Goal: Task Accomplishment & Management: Use online tool/utility

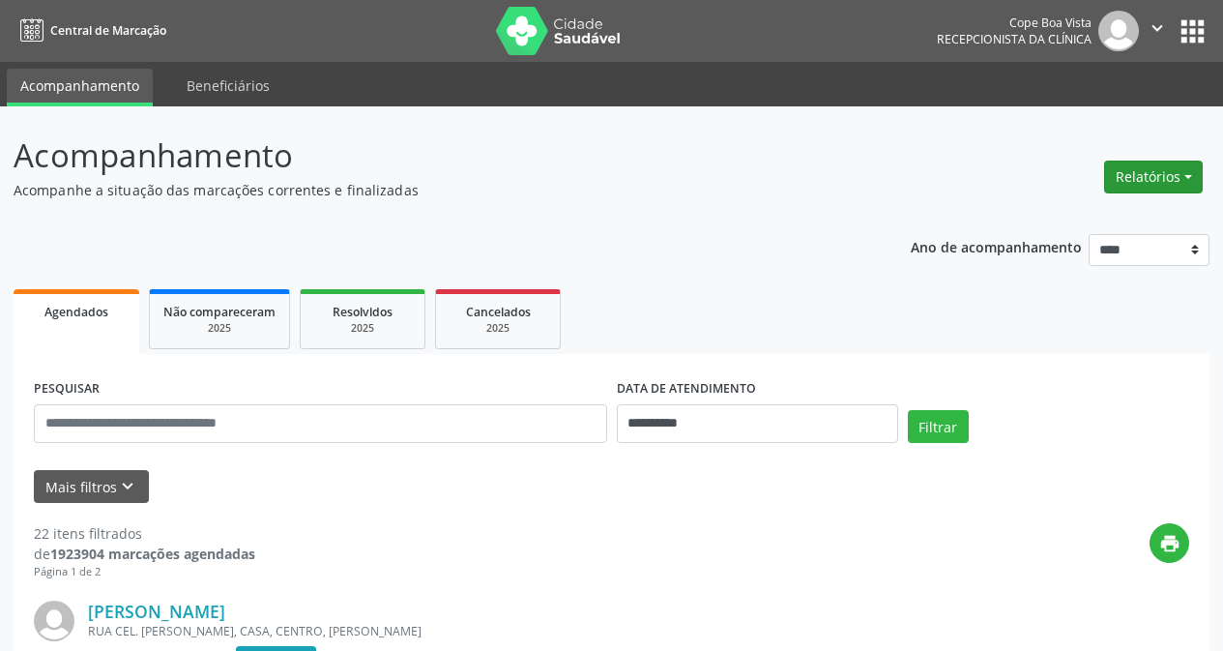
click at [1155, 174] on button "Relatórios" at bounding box center [1153, 176] width 99 height 33
click at [1065, 218] on link "Agendamentos" at bounding box center [1100, 218] width 208 height 27
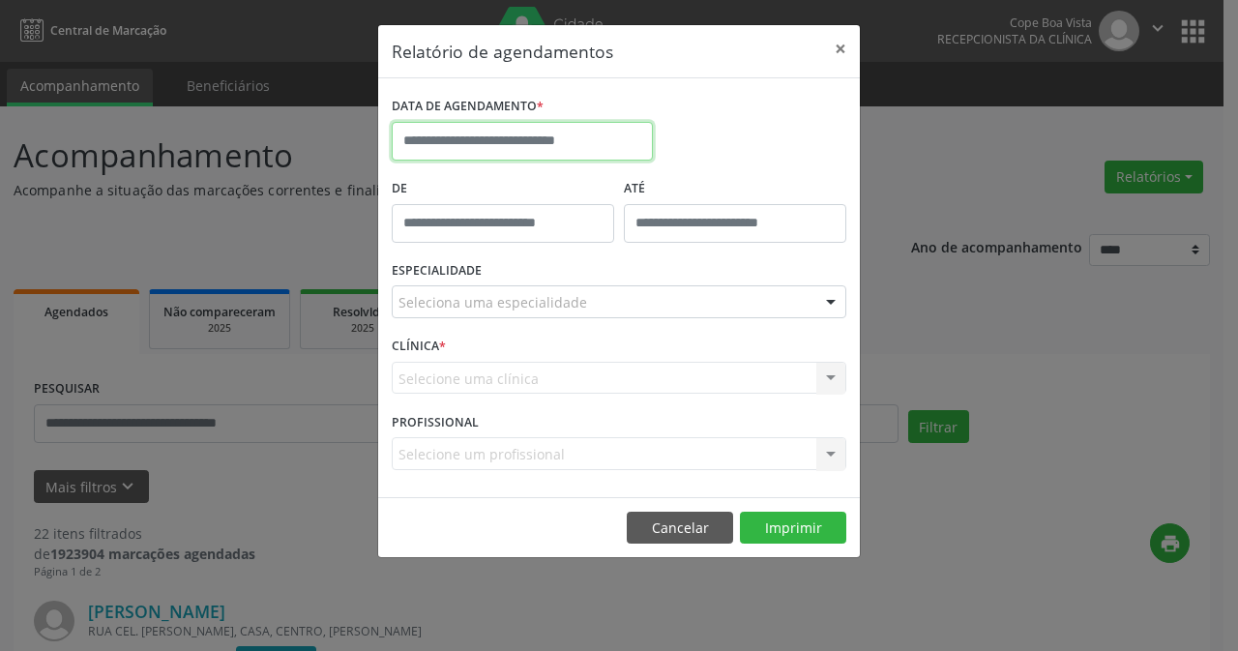
click at [621, 139] on input "text" at bounding box center [522, 141] width 261 height 39
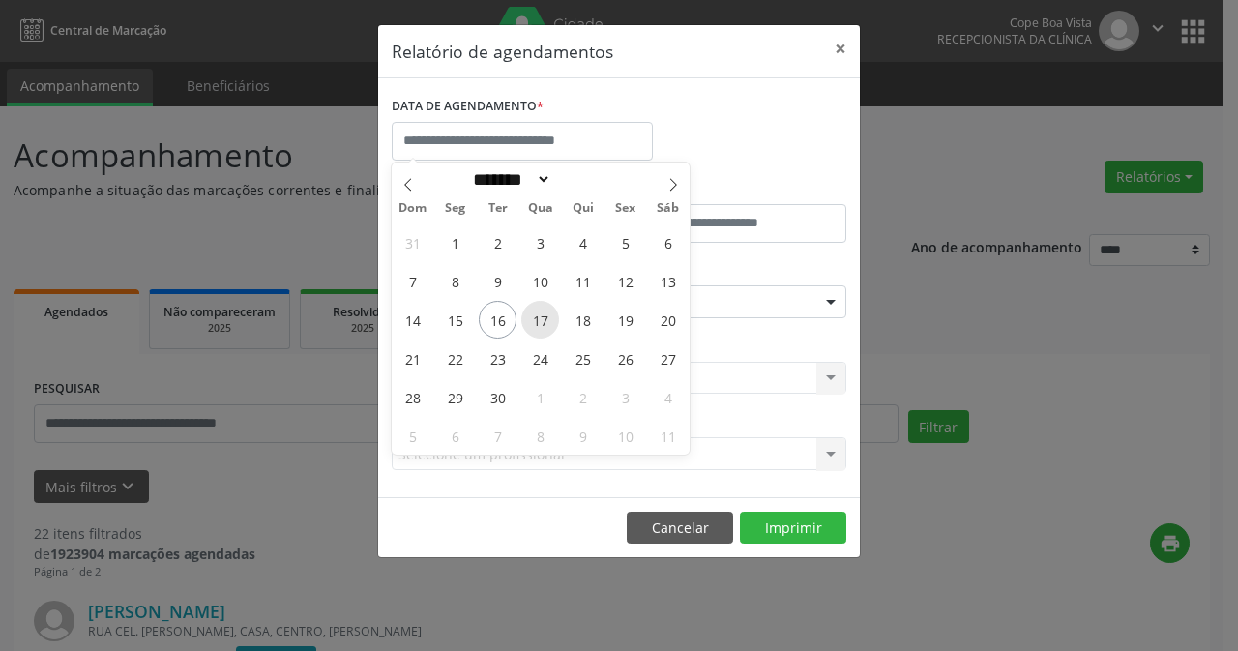
click at [555, 312] on span "17" at bounding box center [540, 320] width 38 height 38
type input "**********"
click at [555, 312] on span "17" at bounding box center [540, 320] width 38 height 38
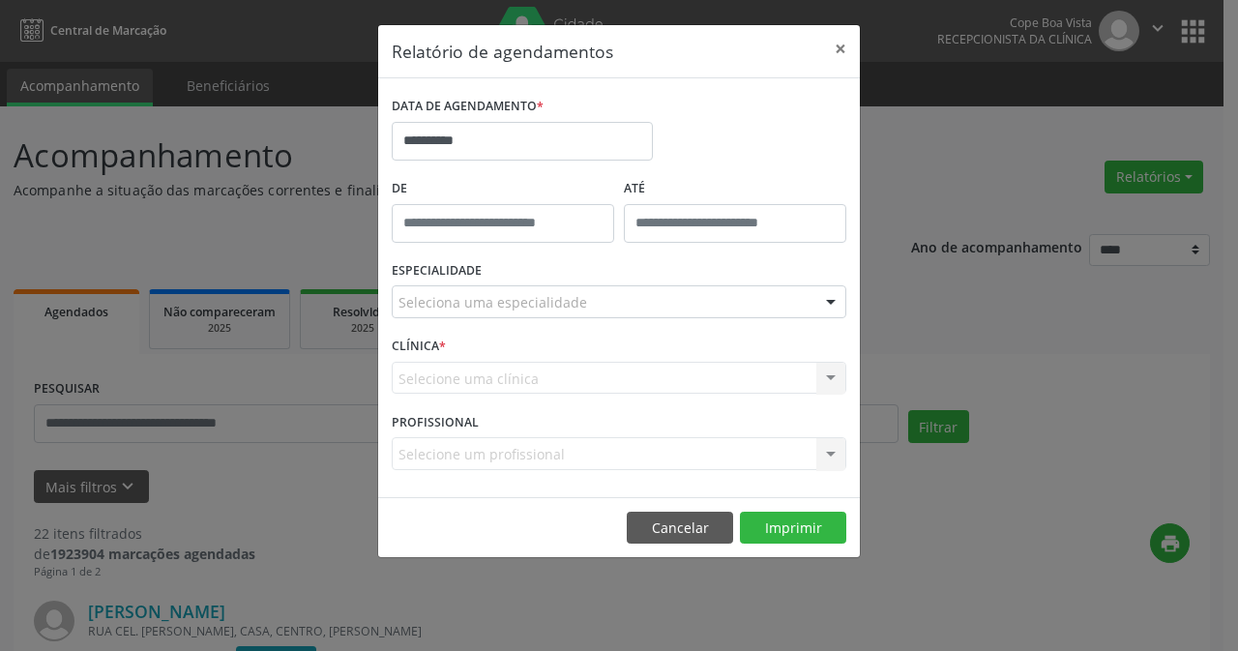
click at [592, 301] on div "Seleciona uma especialidade" at bounding box center [619, 301] width 454 height 33
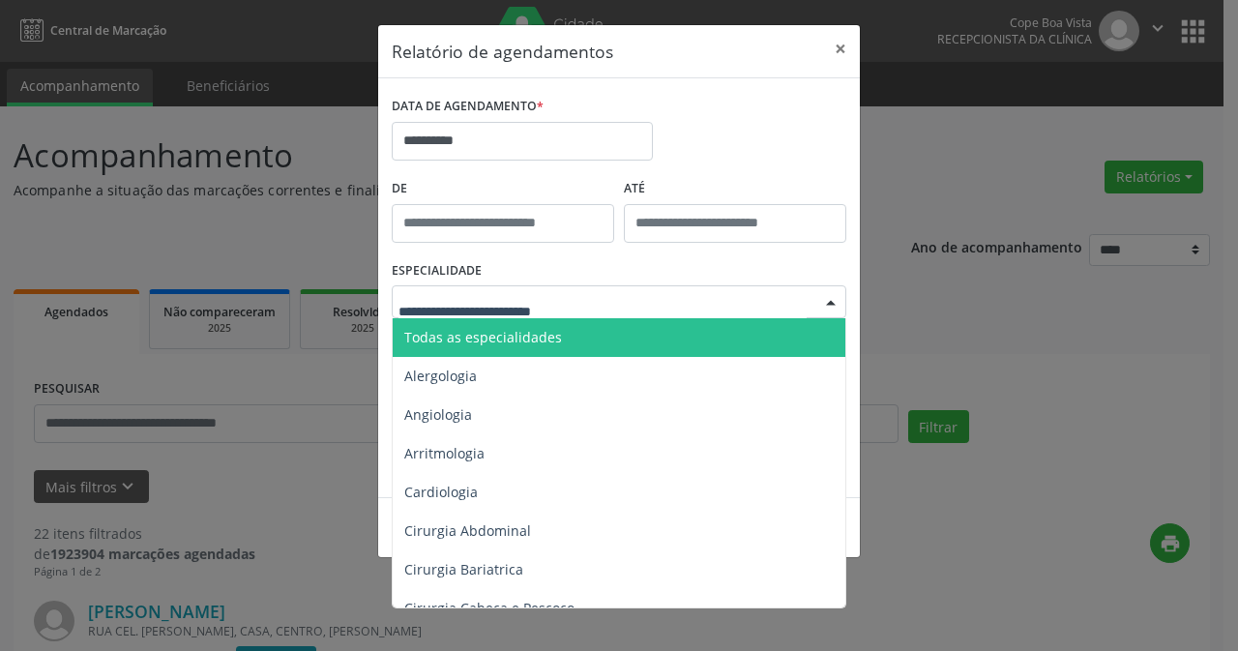
click at [569, 339] on span "Todas as especialidades" at bounding box center [620, 337] width 455 height 39
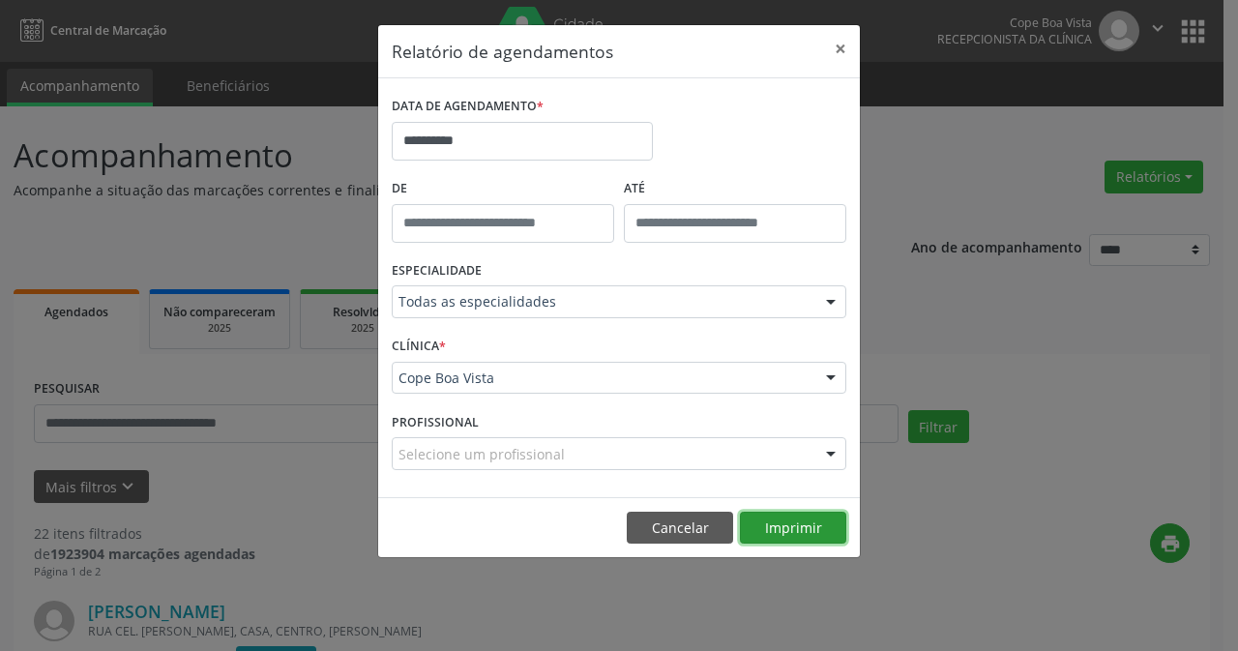
click at [774, 540] on button "Imprimir" at bounding box center [793, 527] width 106 height 33
